Goal: Task Accomplishment & Management: Manage account settings

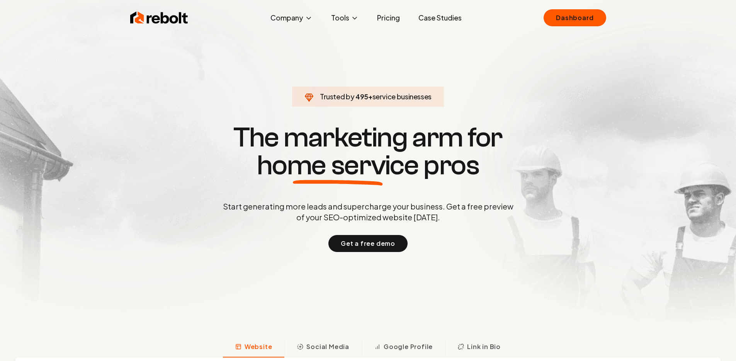
click at [532, 19] on div "Rebolt Company About Blog Jobs Tools Google Review QR Code Generator Google Bus…" at bounding box center [368, 17] width 495 height 23
click at [555, 20] on link "Dashboard" at bounding box center [575, 17] width 62 height 17
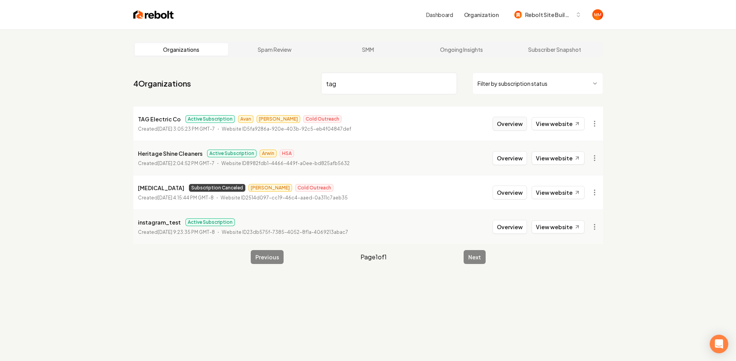
type input "tag"
click at [502, 122] on button "Overview" at bounding box center [510, 124] width 34 height 14
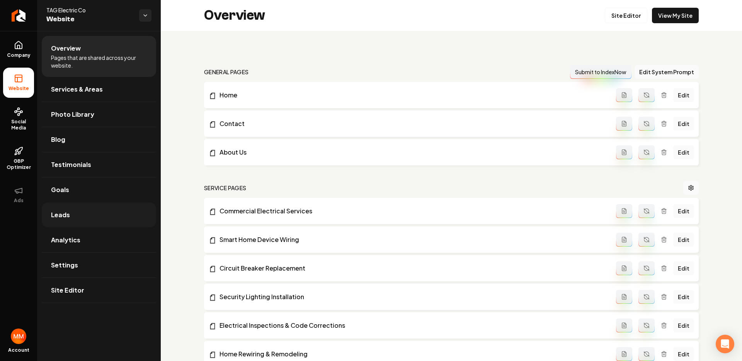
click at [73, 212] on link "Leads" at bounding box center [99, 215] width 114 height 25
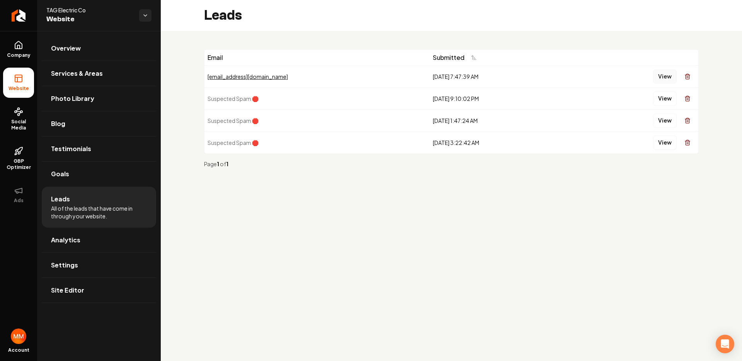
click at [662, 75] on button "View" at bounding box center [665, 77] width 24 height 14
click at [662, 82] on button "View" at bounding box center [665, 77] width 24 height 14
click at [20, 10] on icon "Return to dashboard" at bounding box center [18, 15] width 12 height 12
